Goal: Task Accomplishment & Management: Manage account settings

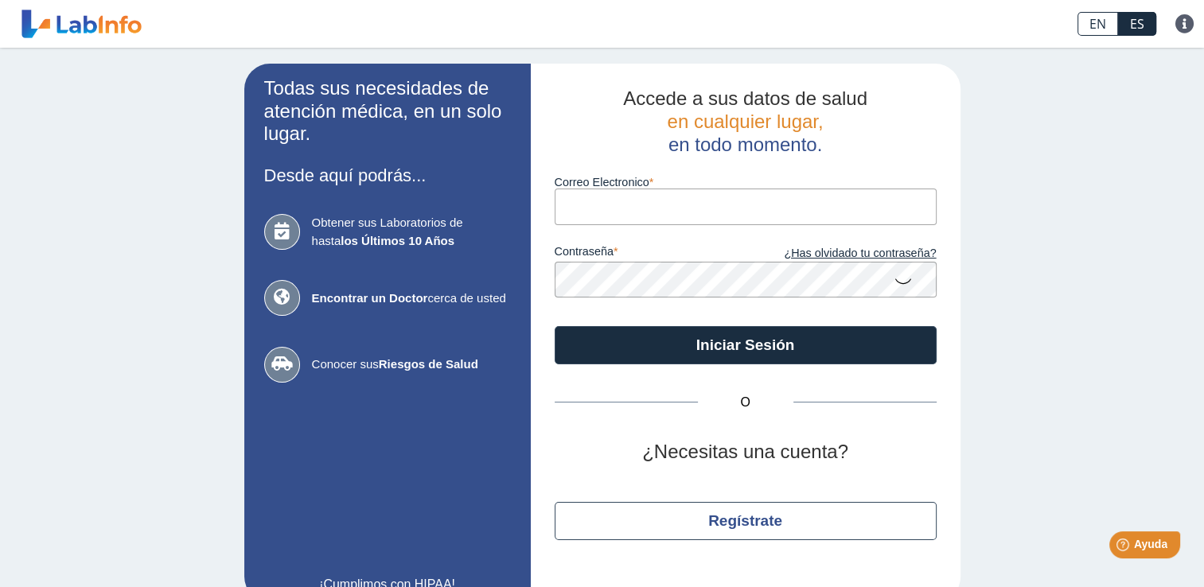
click at [559, 212] on input "Correo Electronico" at bounding box center [746, 207] width 382 height 36
type input "[EMAIL_ADDRESS][DOMAIN_NAME]"
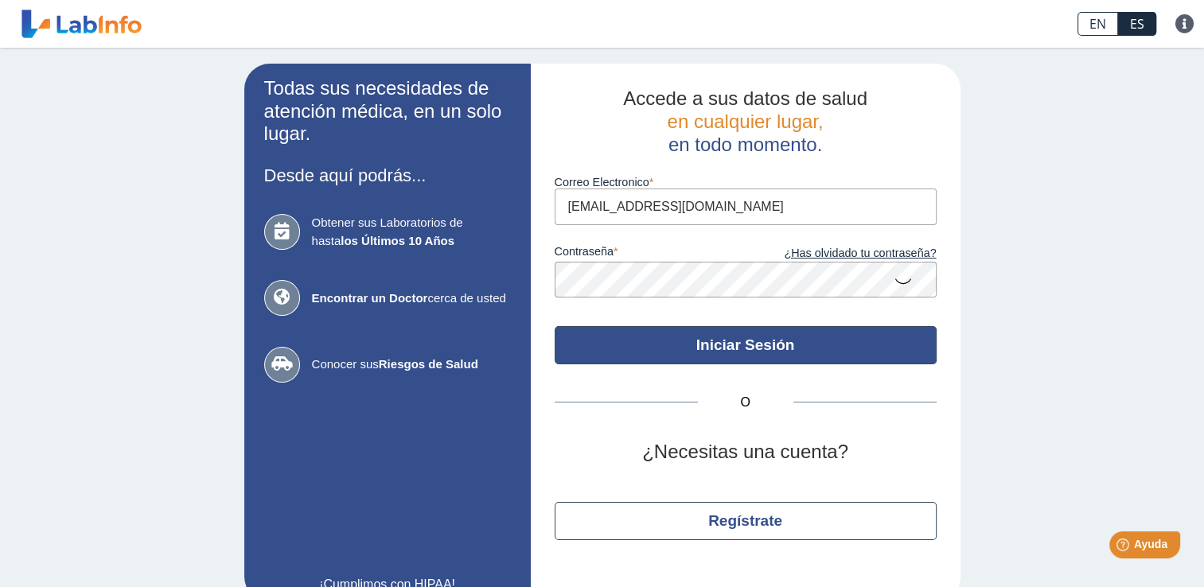
click at [777, 353] on button "Iniciar Sesión" at bounding box center [746, 345] width 382 height 38
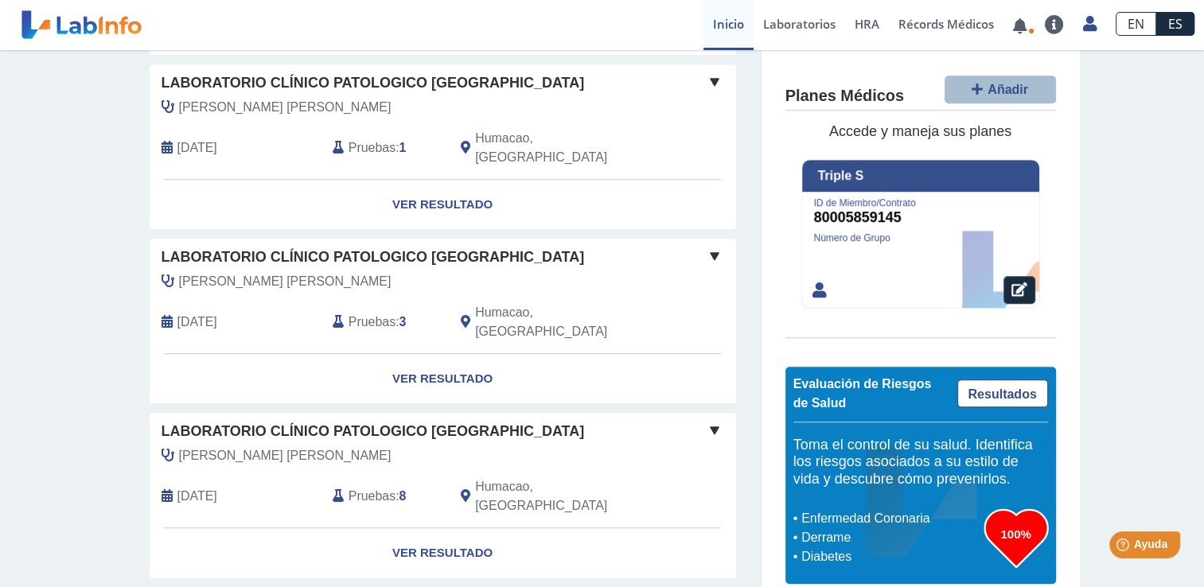
scroll to position [1227, 0]
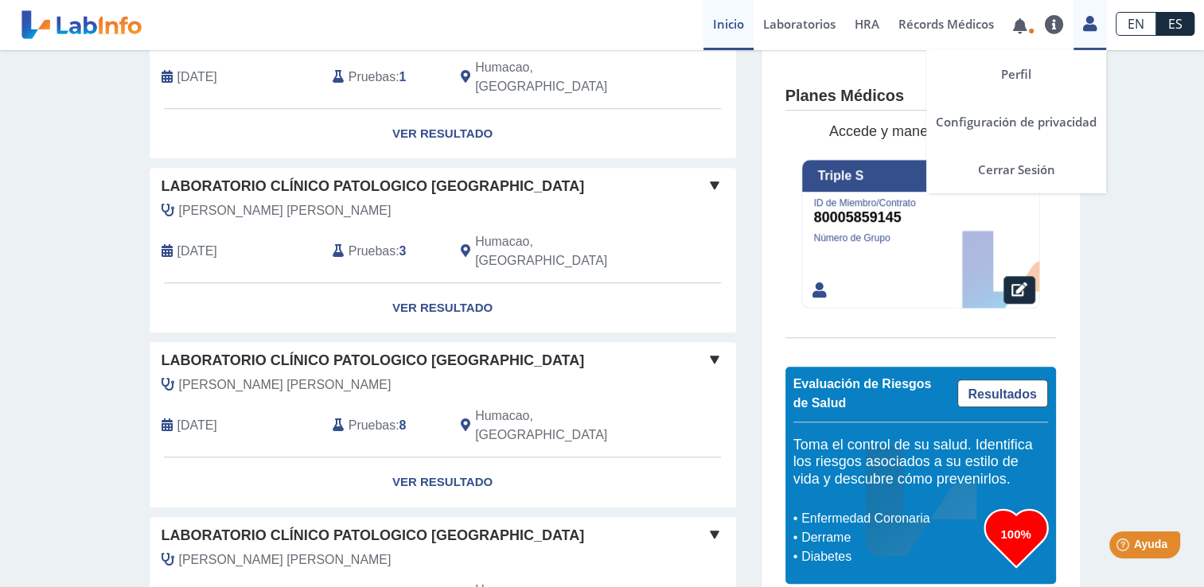
click at [1089, 27] on icon at bounding box center [1090, 24] width 14 height 12
